Goal: Task Accomplishment & Management: Complete application form

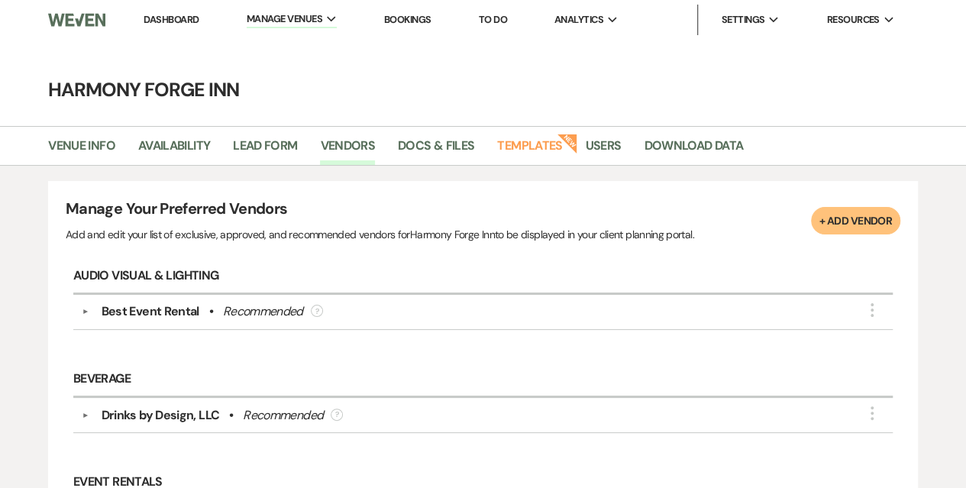
click at [824, 212] on button "+ Add Vendor" at bounding box center [855, 220] width 89 height 27
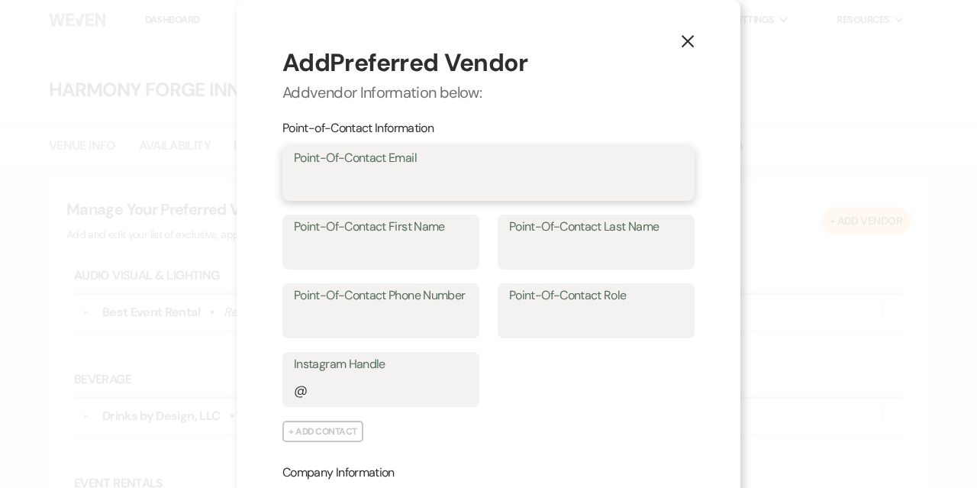
click at [441, 183] on input "Point-Of-Contact Email" at bounding box center [488, 185] width 389 height 30
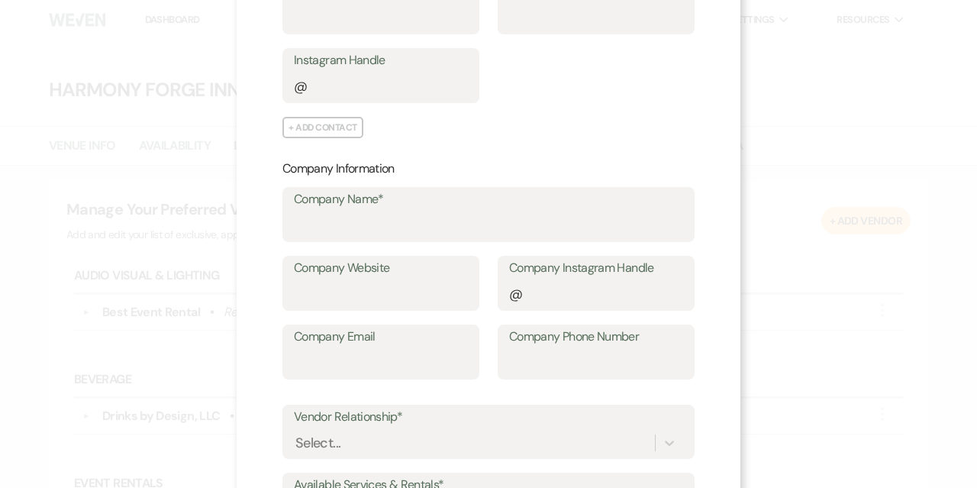
scroll to position [305, 0]
click at [350, 360] on input "Company Email" at bounding box center [381, 362] width 174 height 30
paste input "[EMAIL_ADDRESS][DOMAIN_NAME]"
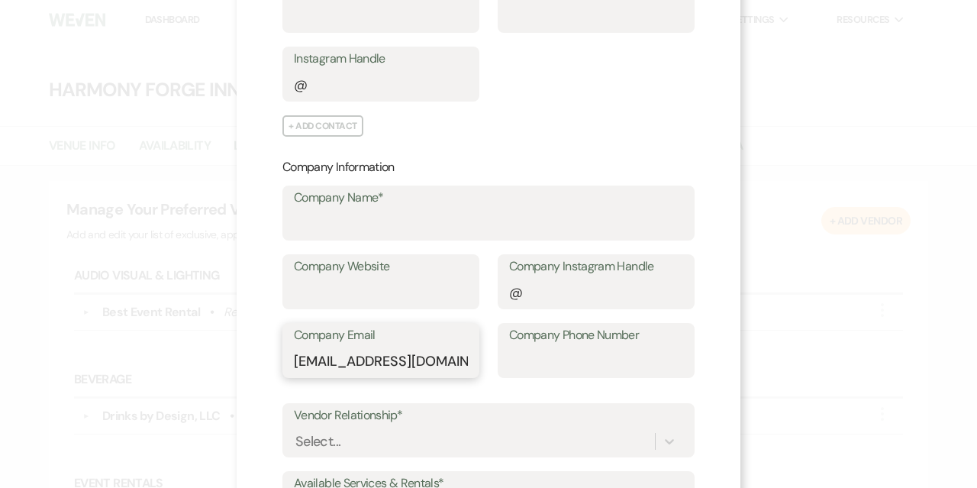
scroll to position [0, 17]
type input "[EMAIL_ADDRESS][DOMAIN_NAME]"
click at [361, 298] on input "Company Website" at bounding box center [381, 293] width 174 height 30
paste input "[URL][DOMAIN_NAME]"
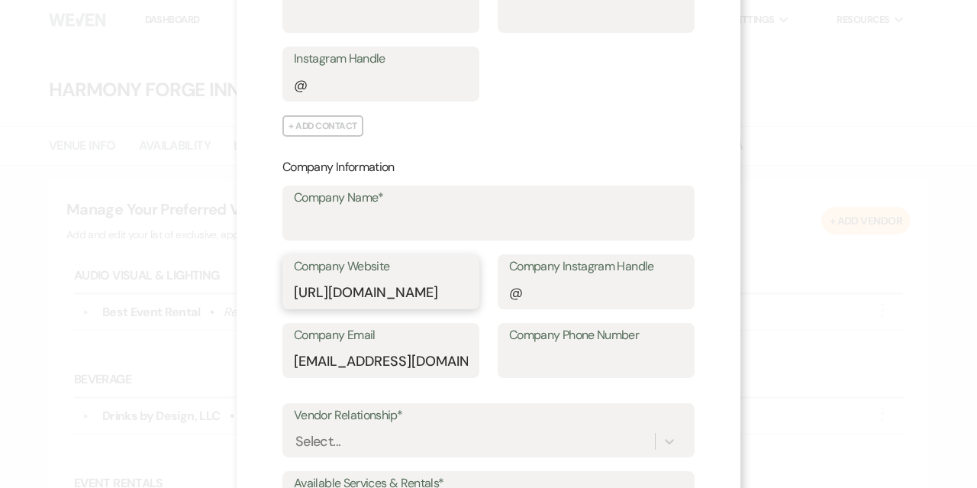
scroll to position [0, 30]
type input "[URL][DOMAIN_NAME]"
click at [365, 218] on input "Company Name*" at bounding box center [488, 224] width 389 height 30
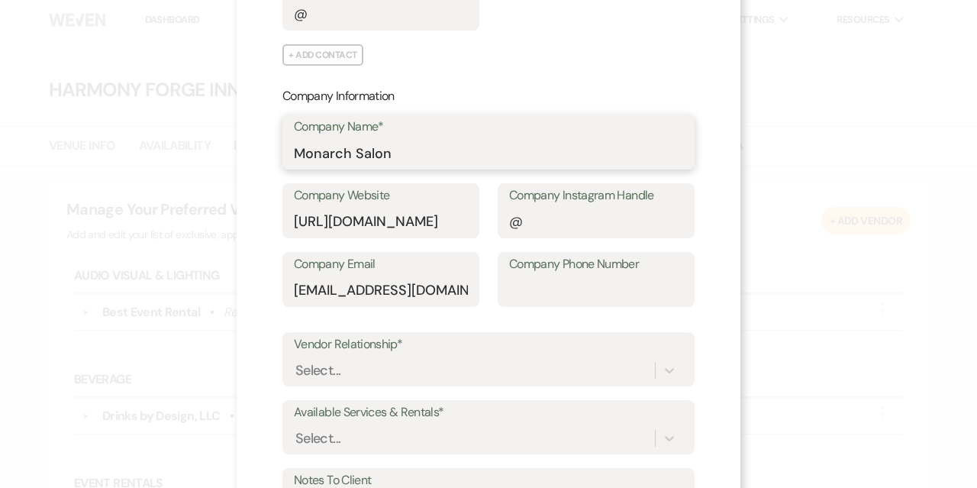
scroll to position [458, 0]
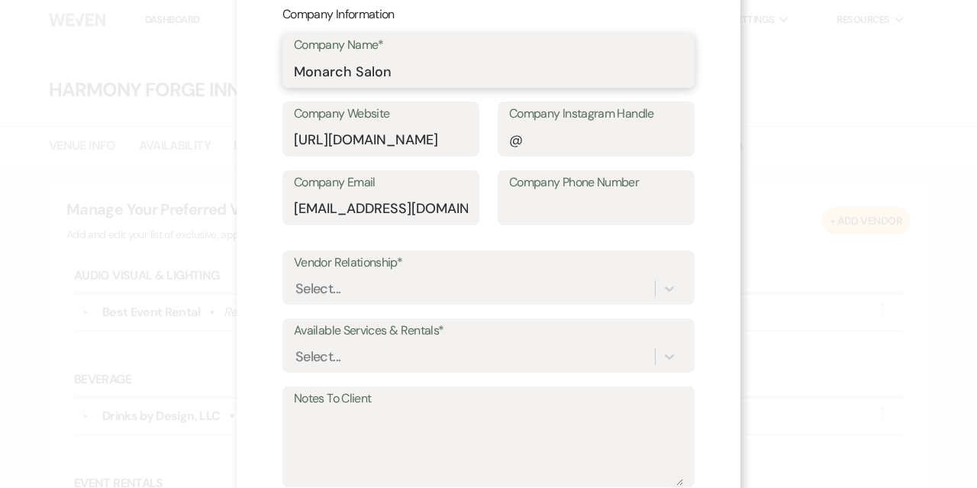
type input "Monarch Salon"
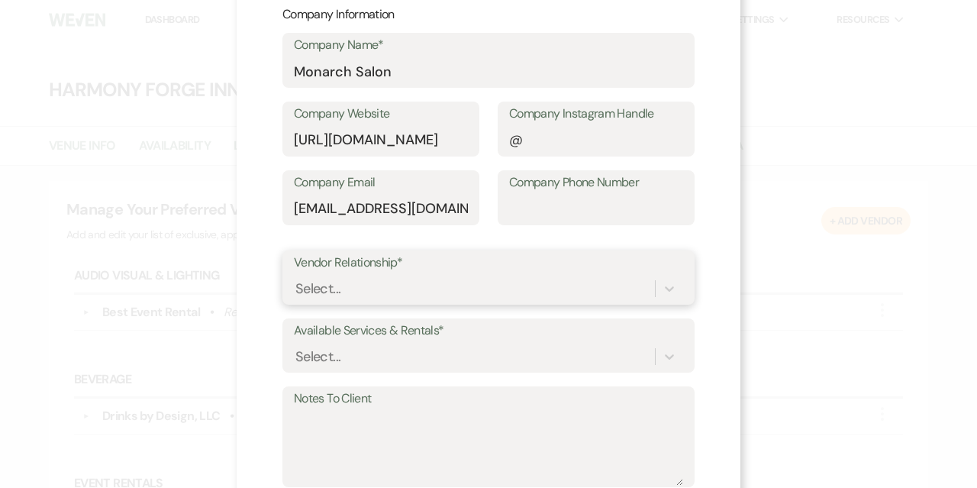
click at [422, 282] on div "Select..." at bounding box center [474, 288] width 361 height 27
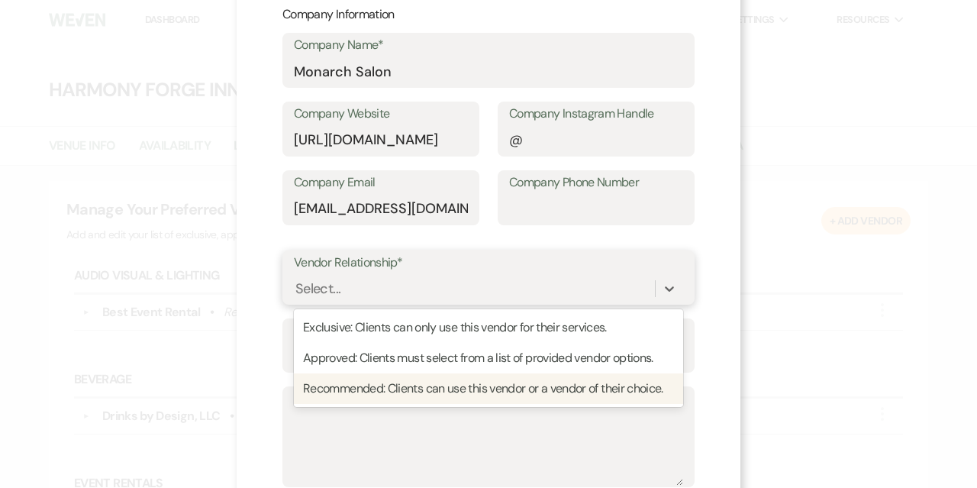
click at [420, 395] on div "Recommended: Clients can use this vendor or a vendor of their choice." at bounding box center [488, 388] width 389 height 31
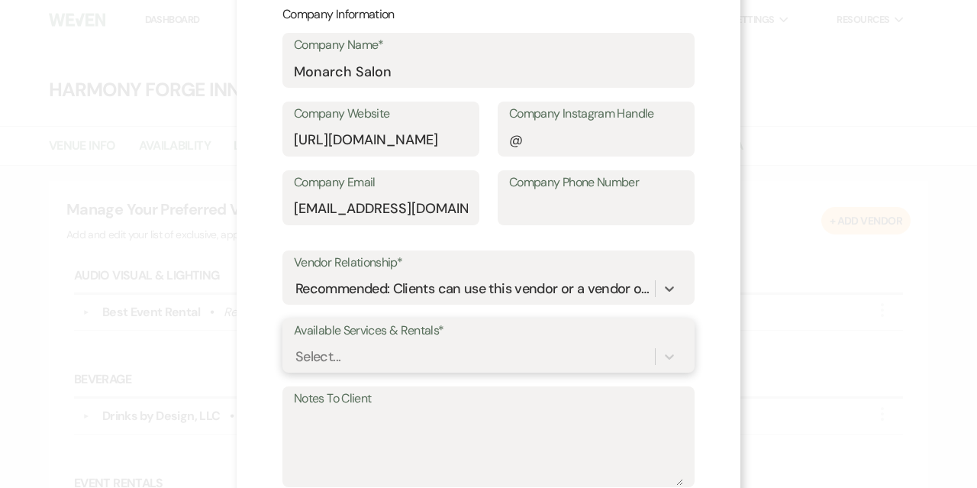
scroll to position [576, 0]
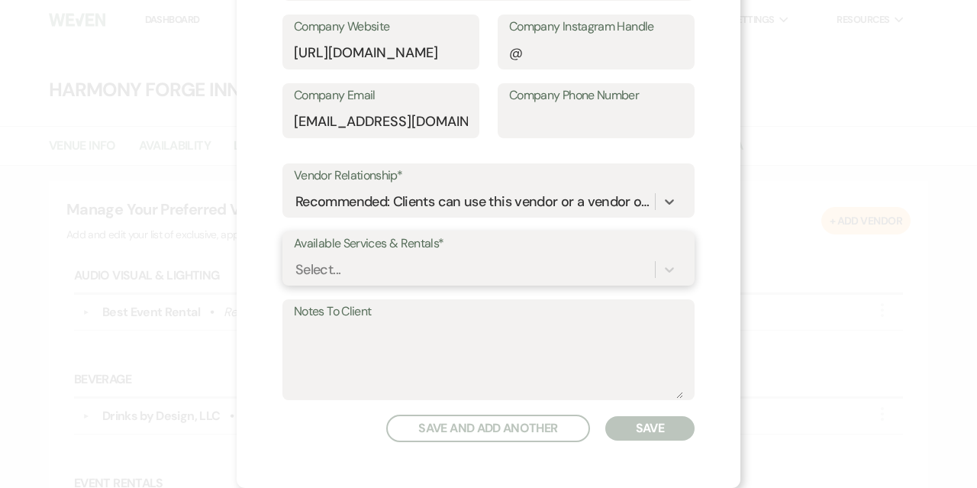
click at [425, 284] on div "Select..." at bounding box center [488, 269] width 389 height 29
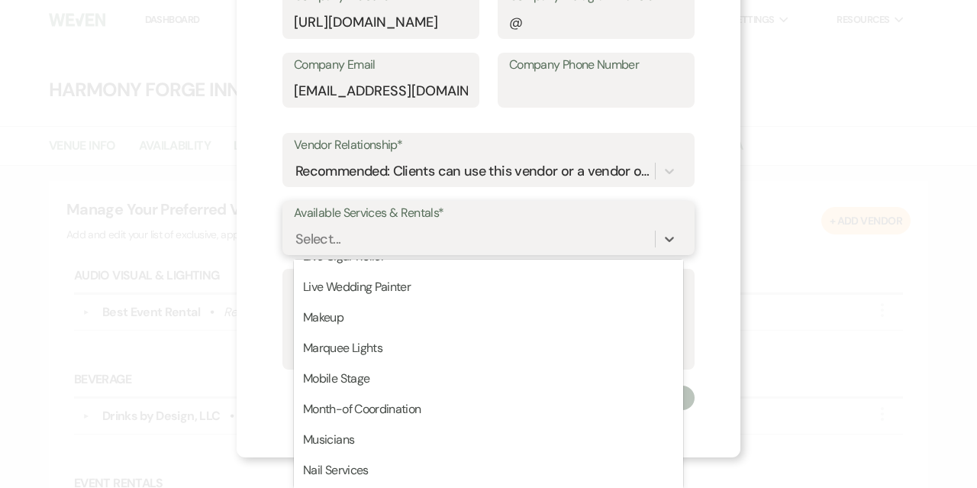
scroll to position [1756, 0]
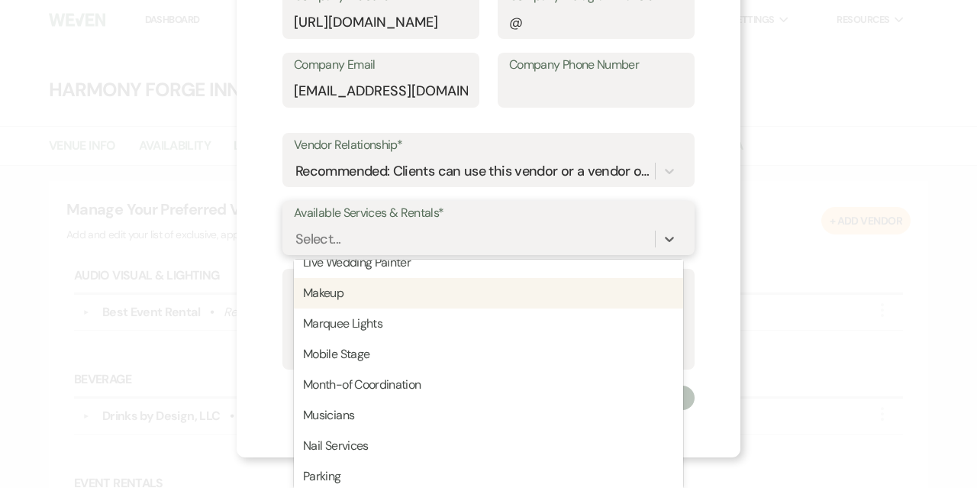
click at [435, 299] on div "Makeup" at bounding box center [488, 293] width 389 height 31
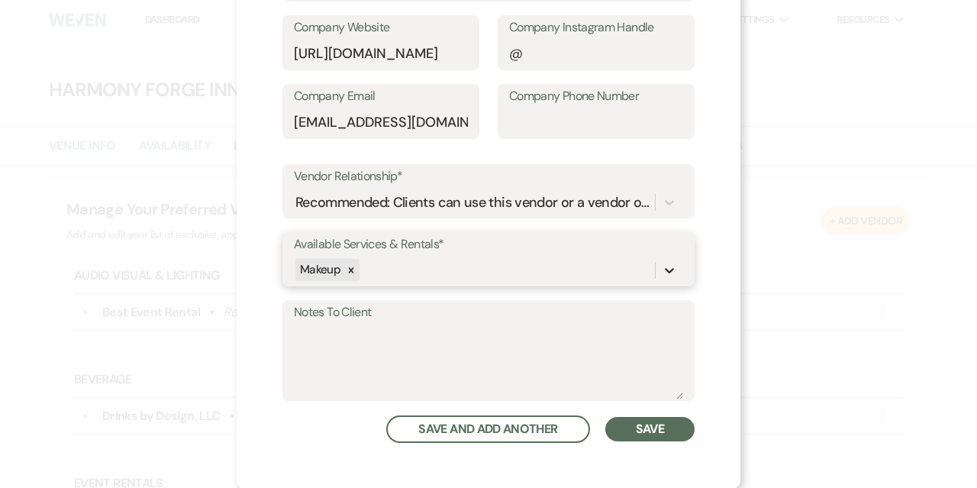
click at [654, 270] on div "option Makeup, selected. 0 results available. Select is focused ,type to refine…" at bounding box center [488, 270] width 389 height 29
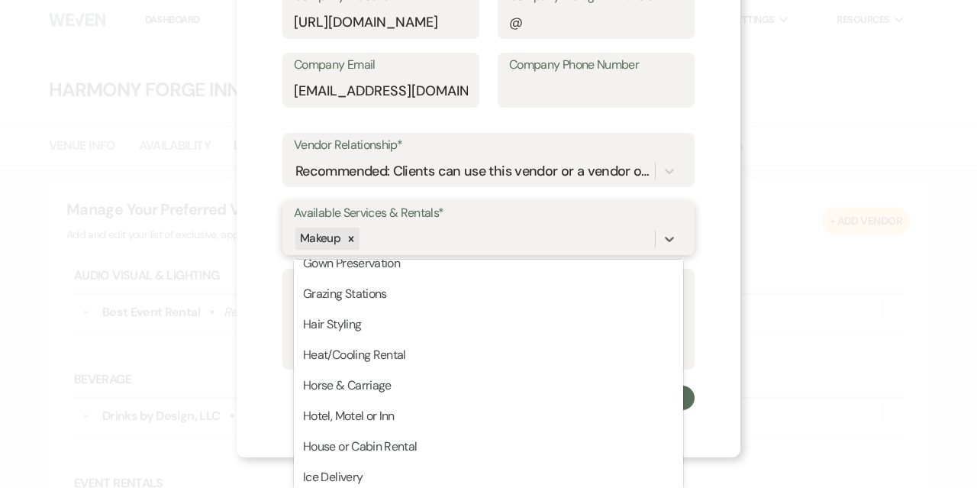
scroll to position [1298, 0]
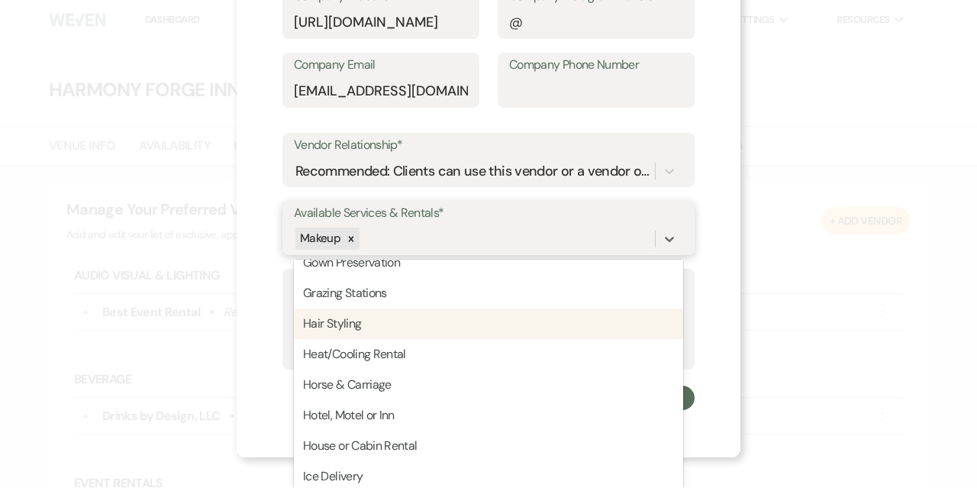
click at [360, 327] on div "Hair Styling" at bounding box center [488, 324] width 389 height 31
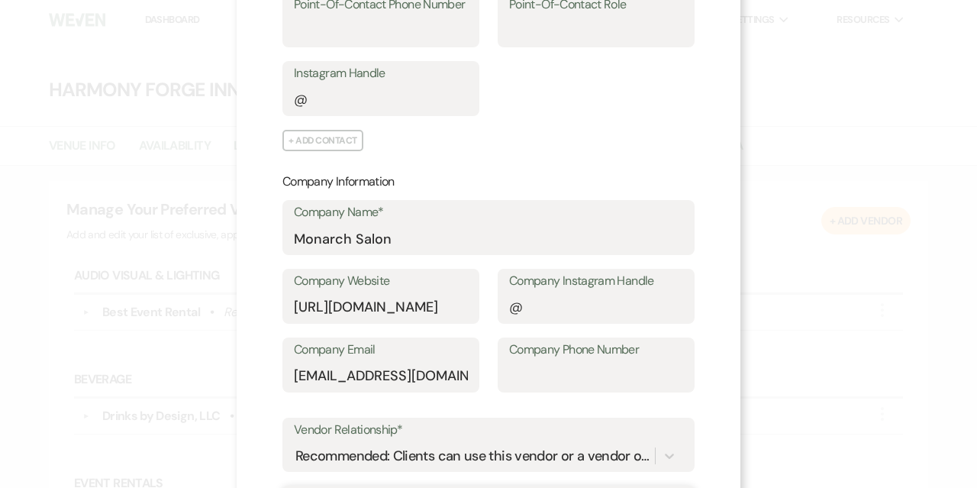
scroll to position [239, 0]
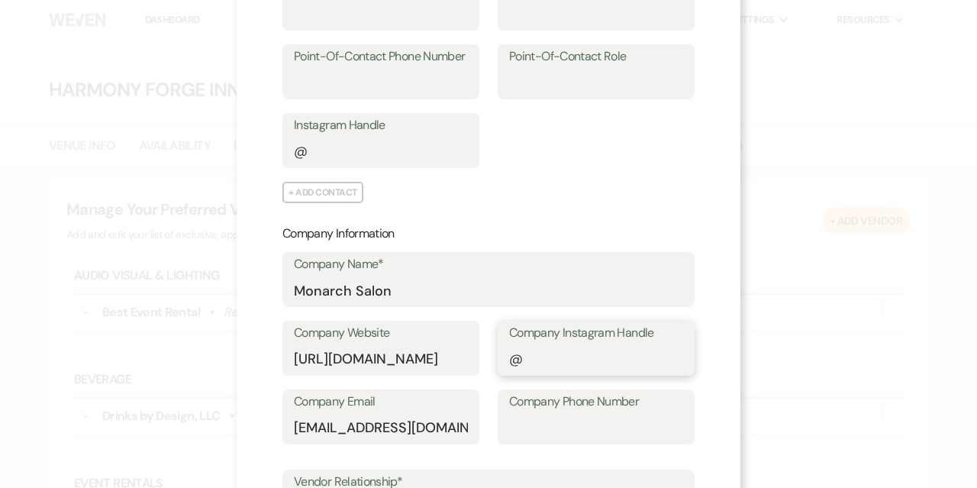
click at [547, 354] on input "Company Instagram Handle" at bounding box center [596, 359] width 174 height 30
paste input "[URL][DOMAIN_NAME]"
click at [677, 358] on div "Company Instagram Handle @ [URL][DOMAIN_NAME]" at bounding box center [596, 348] width 197 height 55
click at [677, 358] on input "[URL][DOMAIN_NAME]" at bounding box center [596, 359] width 174 height 30
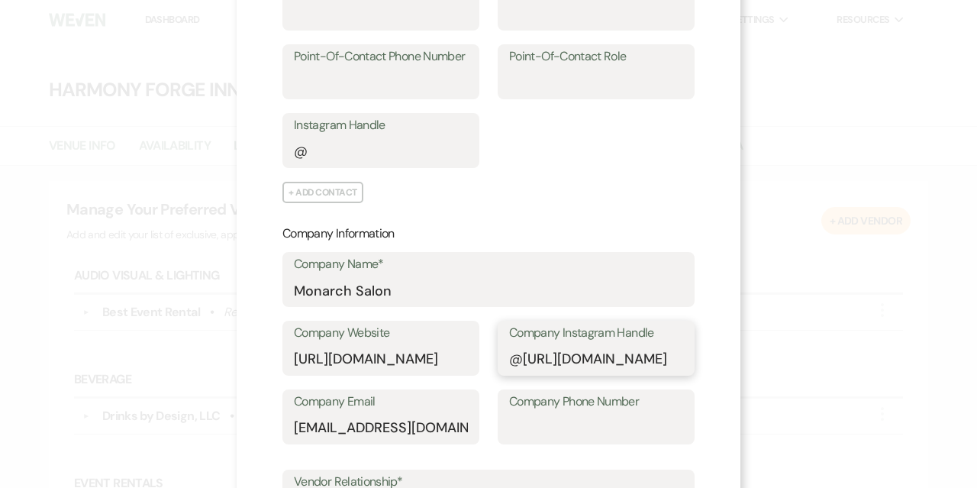
click at [677, 358] on input "[URL][DOMAIN_NAME]" at bounding box center [596, 359] width 174 height 30
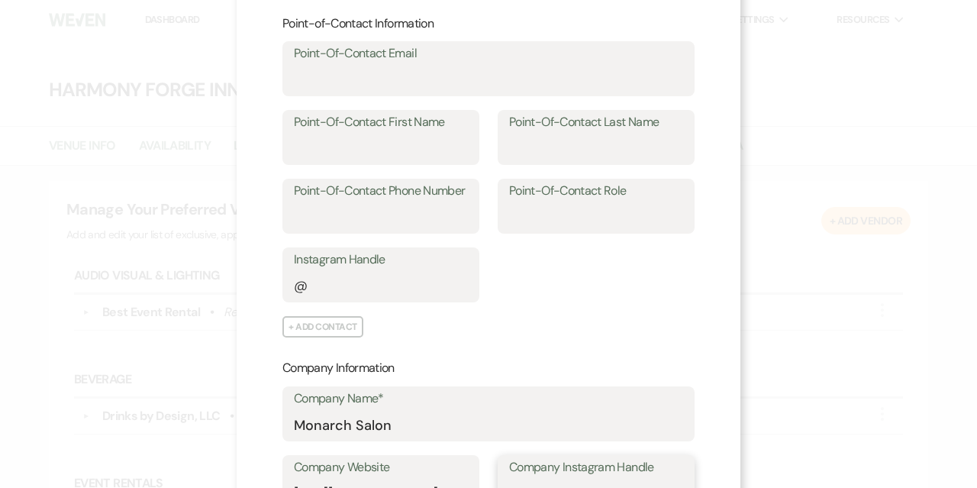
scroll to position [86, 0]
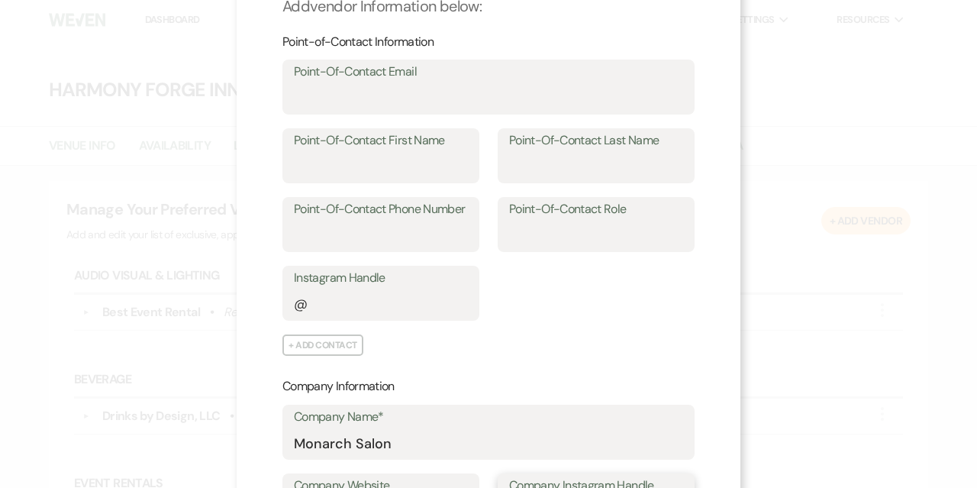
type input "monarchsalonms"
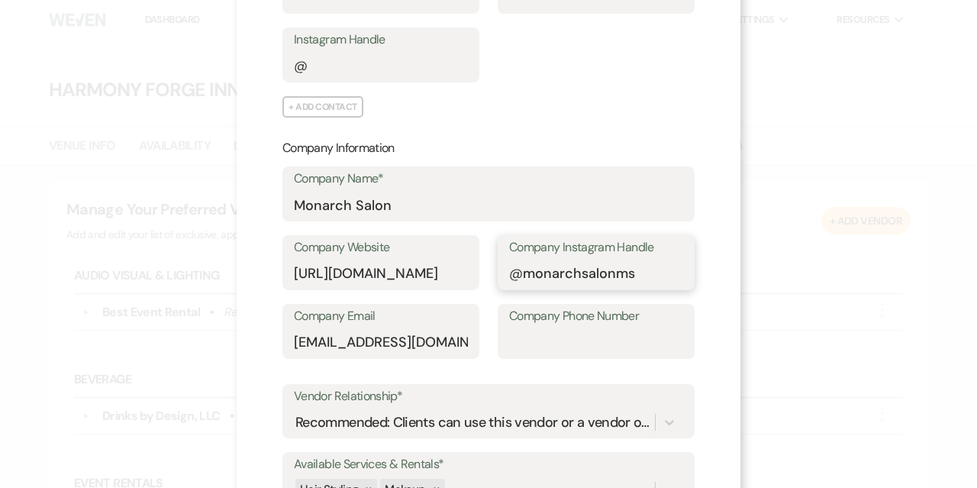
scroll to position [392, 0]
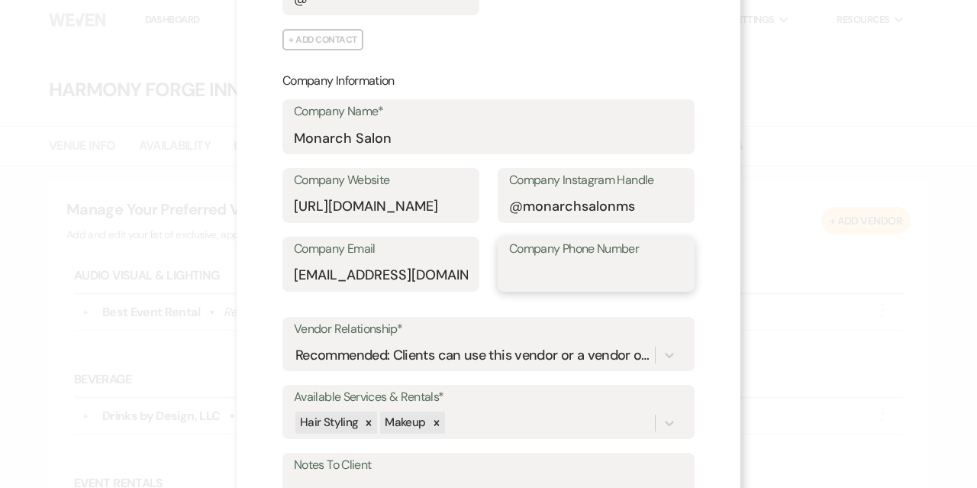
click at [530, 277] on input "Company Phone Number" at bounding box center [596, 275] width 174 height 30
paste input "814-810-0120"
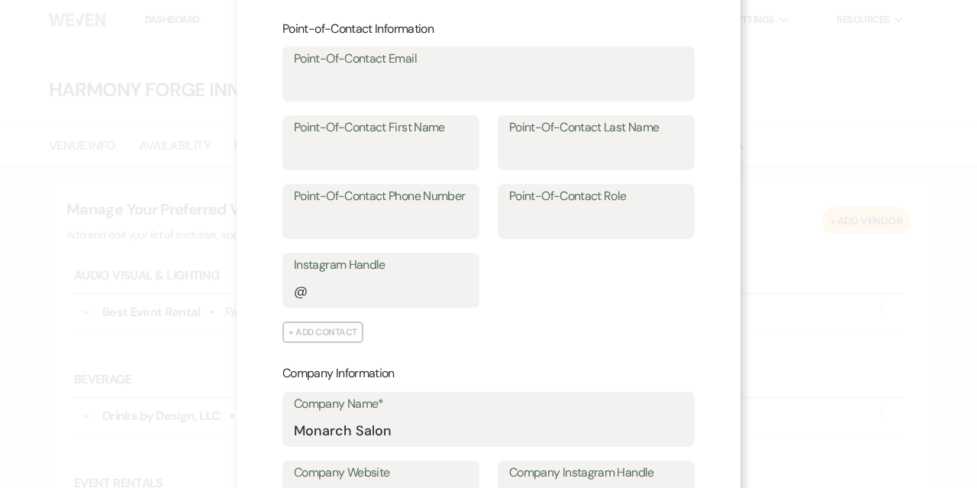
scroll to position [0, 0]
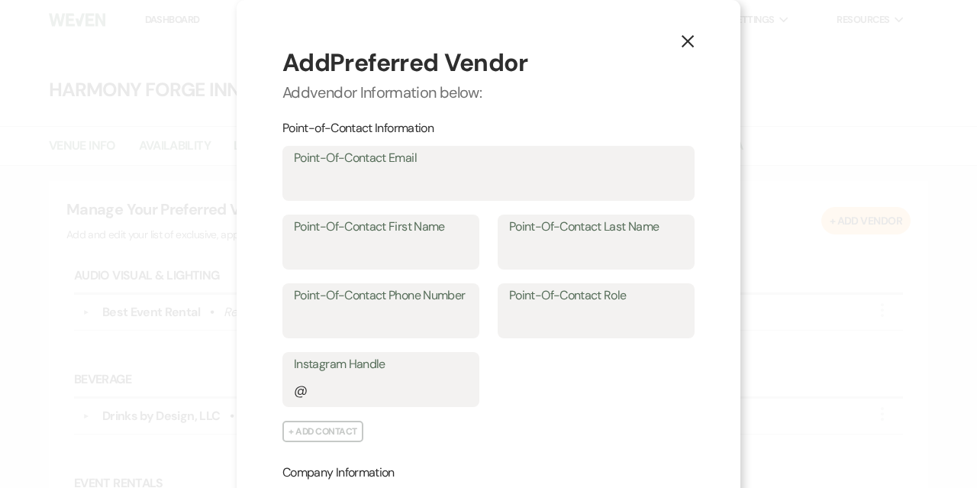
type input "814-810-0120"
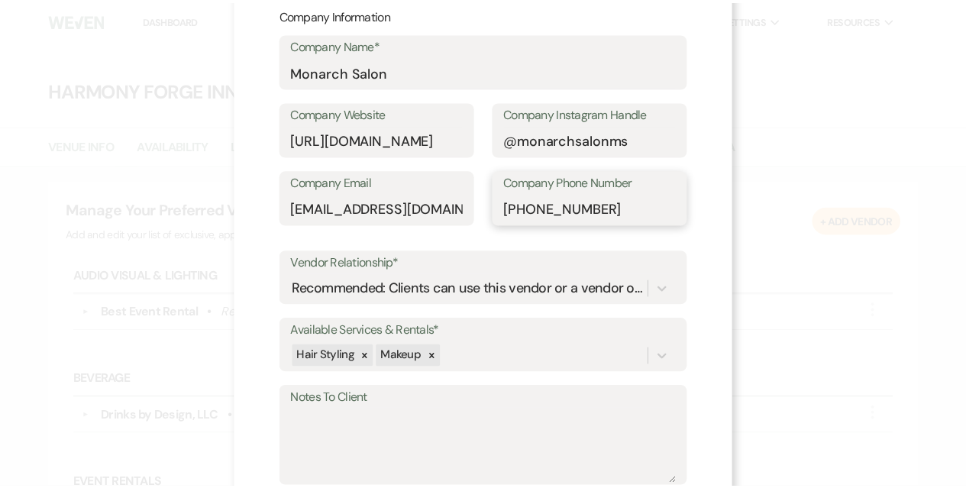
scroll to position [544, 0]
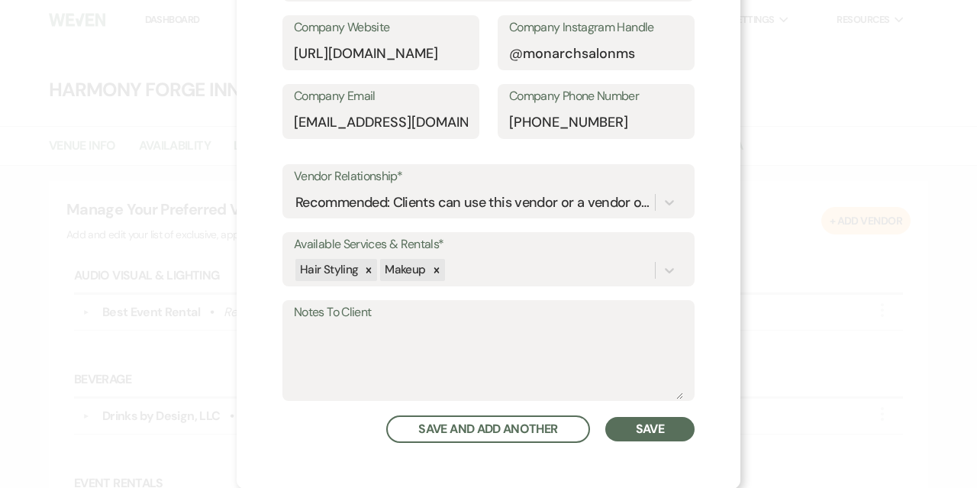
click at [631, 431] on button "Save" at bounding box center [650, 429] width 89 height 24
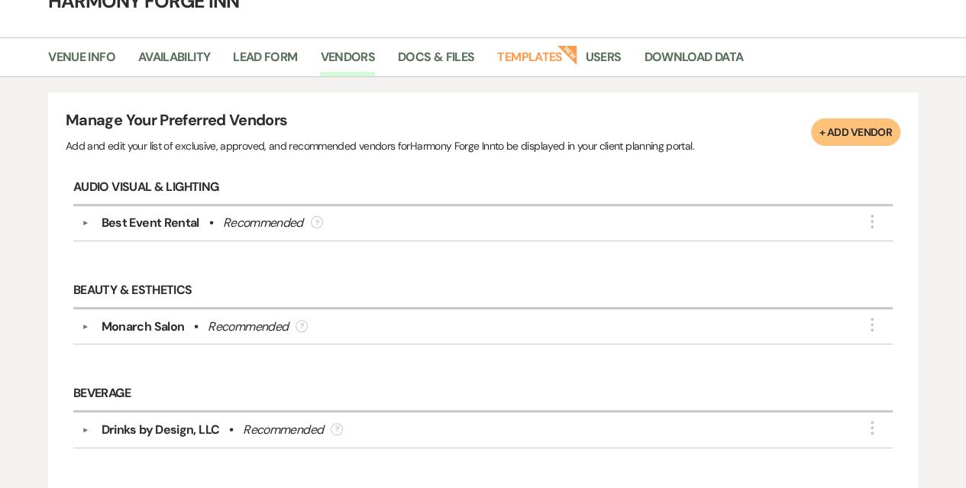
scroll to position [0, 0]
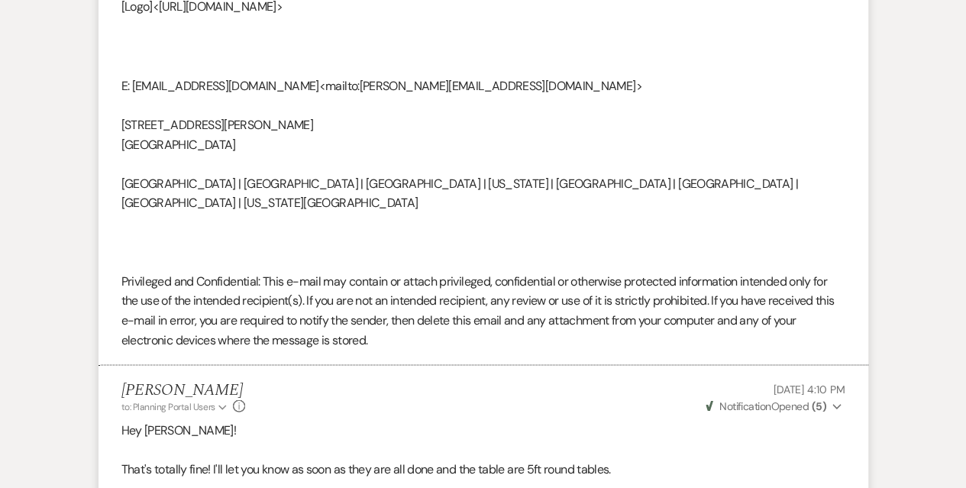
scroll to position [1425, 0]
